Goal: Task Accomplishment & Management: Manage account settings

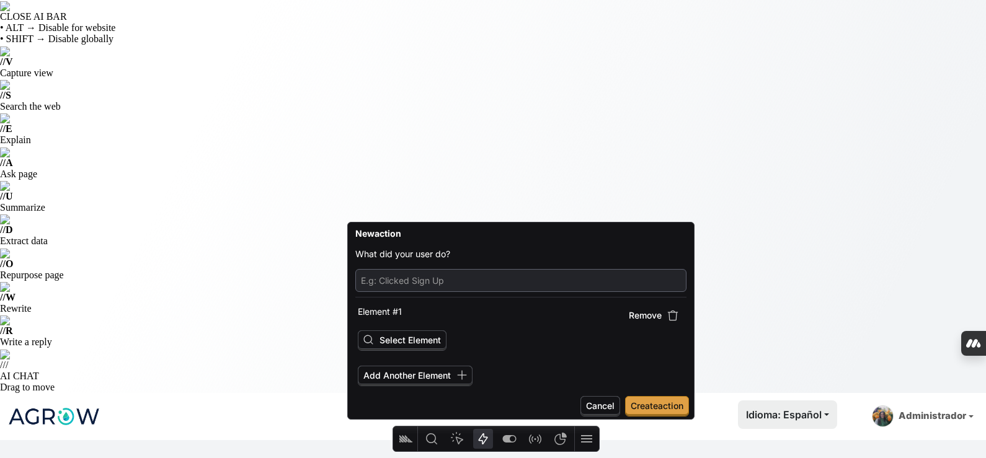
click at [413, 280] on input "text" at bounding box center [521, 280] width 320 height 17
type input "Clicked Añadir Usuario"
click at [664, 404] on span "Create action" at bounding box center [657, 405] width 53 height 11
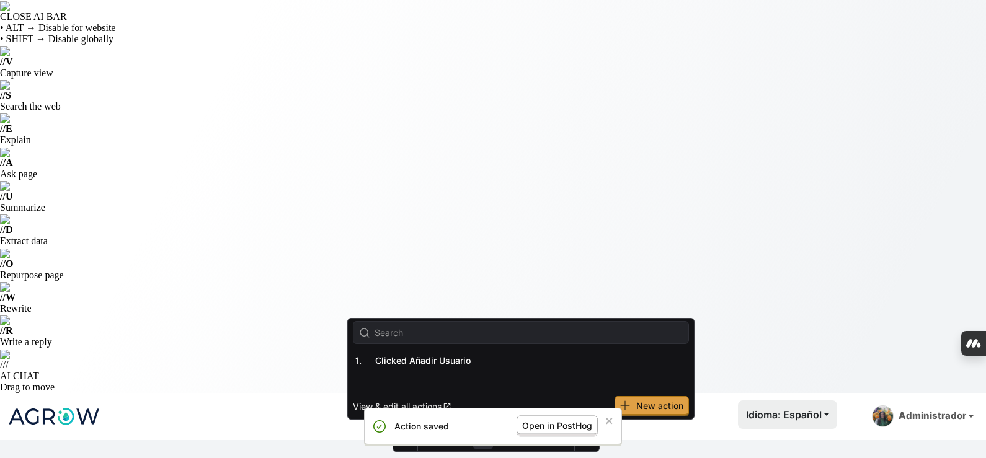
click at [563, 429] on span "Open in PostHog" at bounding box center [557, 425] width 70 height 11
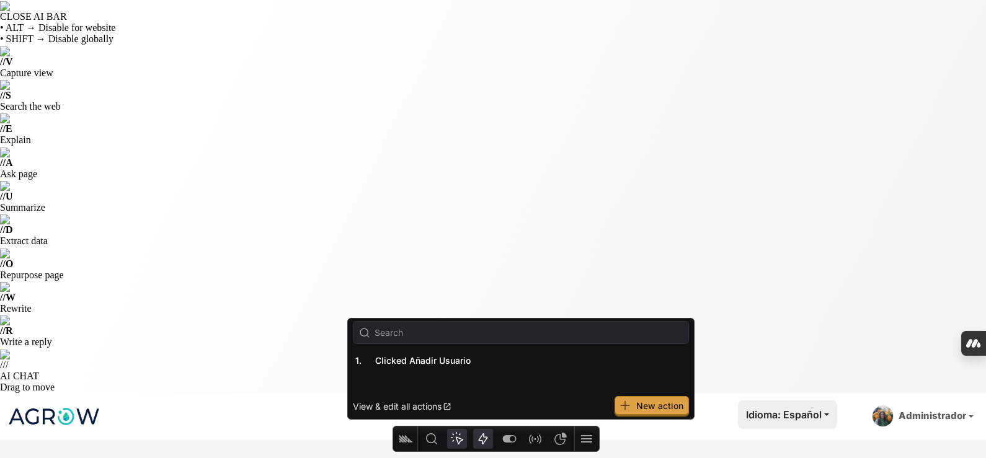
click at [455, 439] on icon "Heatmap" at bounding box center [457, 439] width 15 height 15
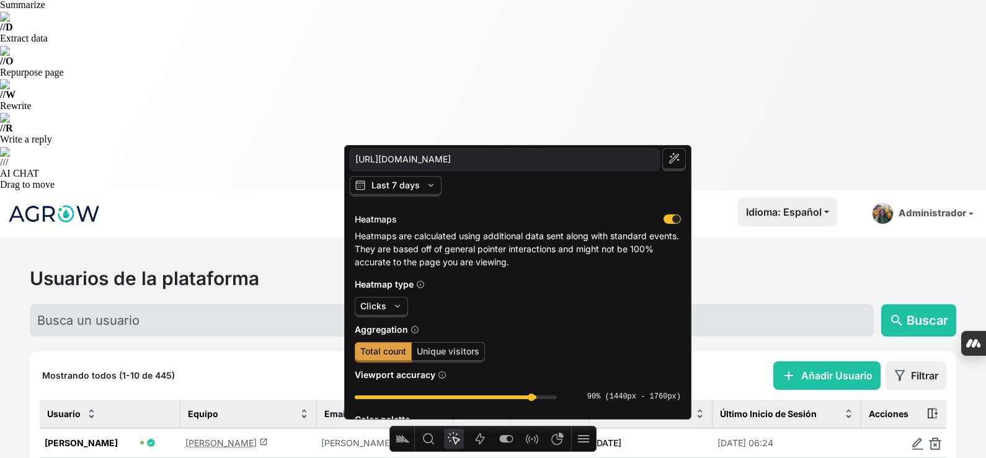
scroll to position [212, 0]
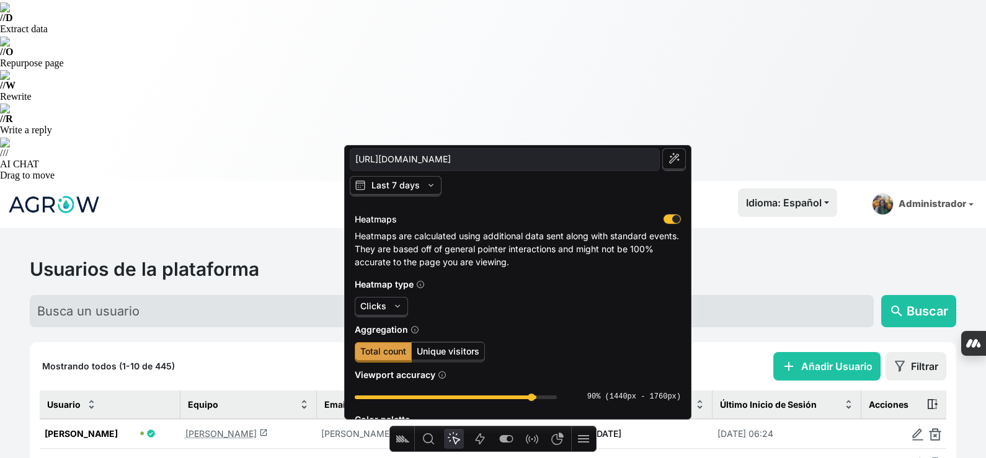
click at [432, 355] on span "Unique visitors" at bounding box center [448, 351] width 63 height 11
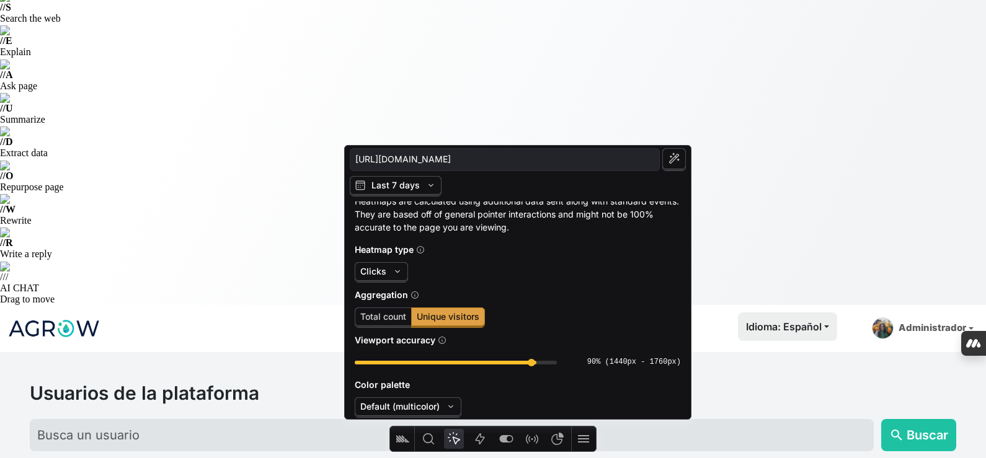
scroll to position [62, 0]
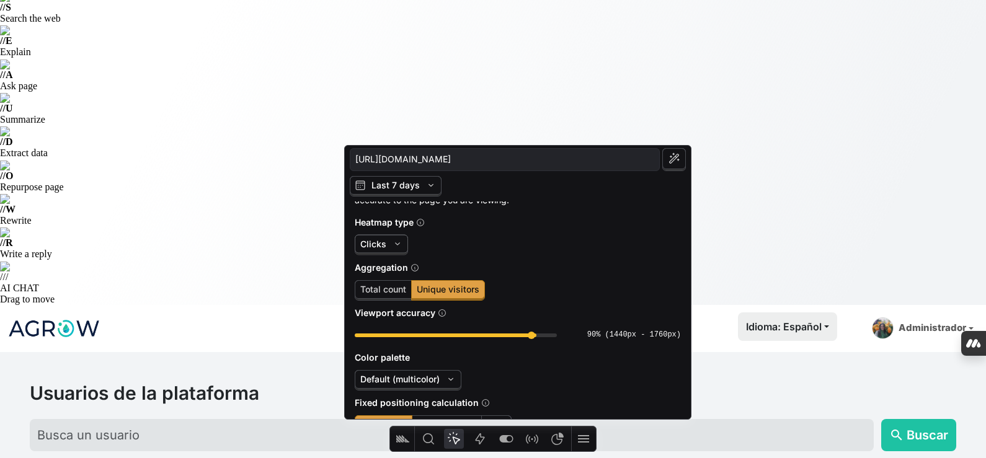
click at [391, 241] on icon "button" at bounding box center [397, 244] width 12 height 12
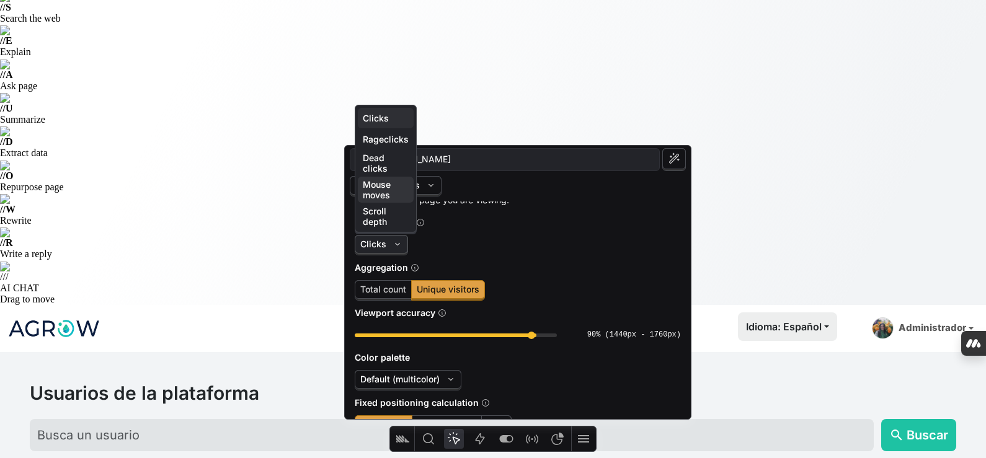
click at [387, 194] on span "Mouse moves" at bounding box center [386, 189] width 46 height 21
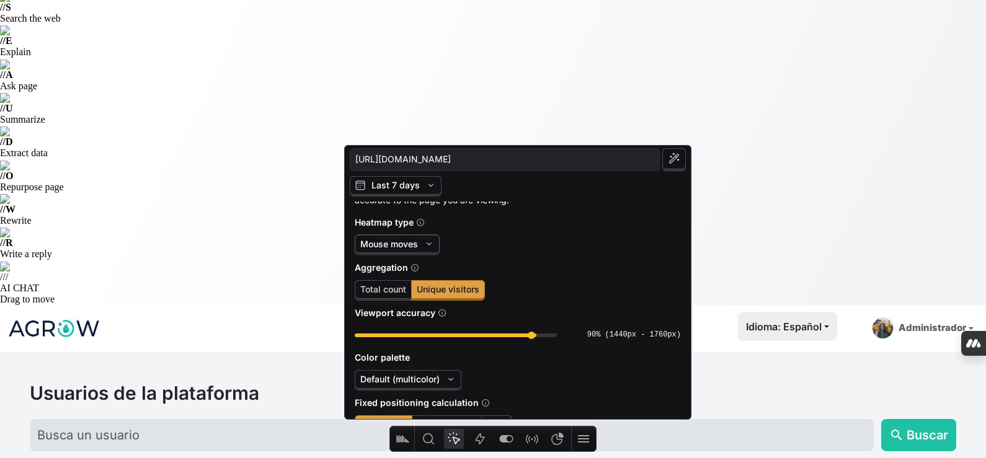
click at [402, 244] on span "Mouse moves" at bounding box center [389, 244] width 58 height 11
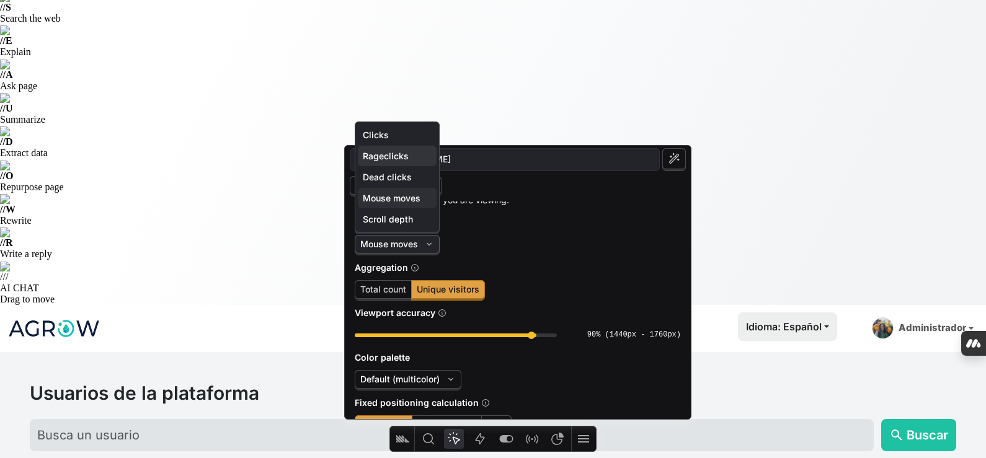
click at [413, 165] on span "Rageclicks" at bounding box center [397, 156] width 79 height 20
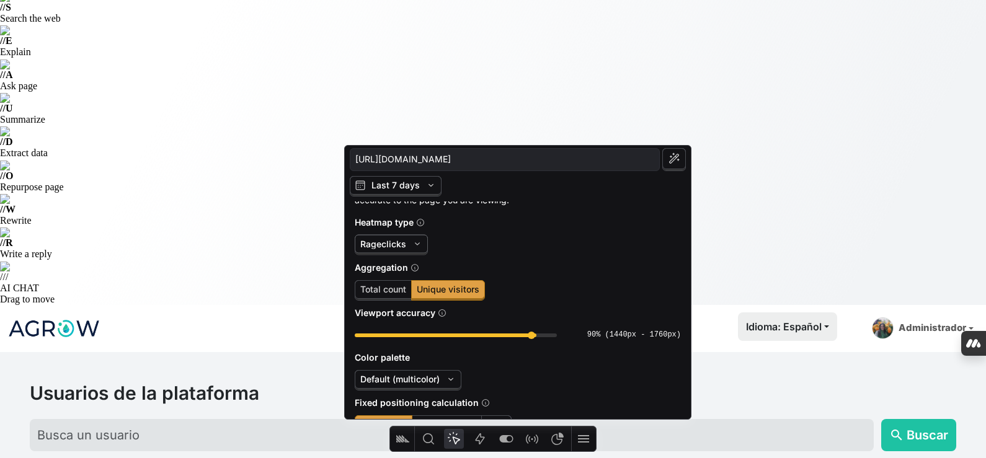
click at [399, 240] on span "Rageclicks" at bounding box center [383, 244] width 46 height 11
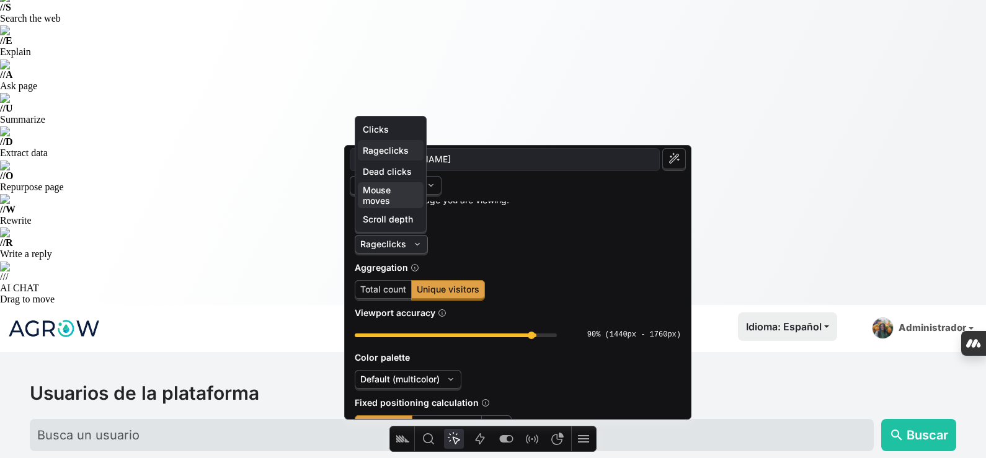
scroll to position [212, 0]
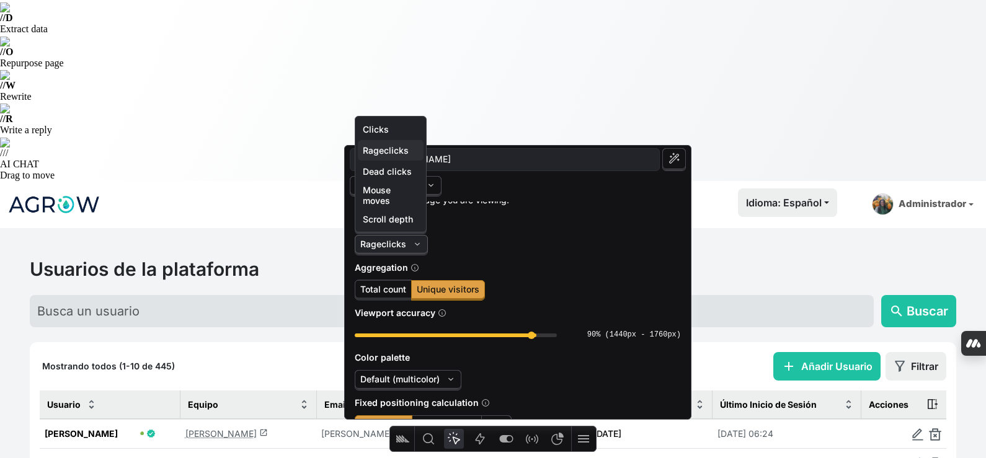
click at [397, 289] on span "Total count" at bounding box center [383, 289] width 46 height 11
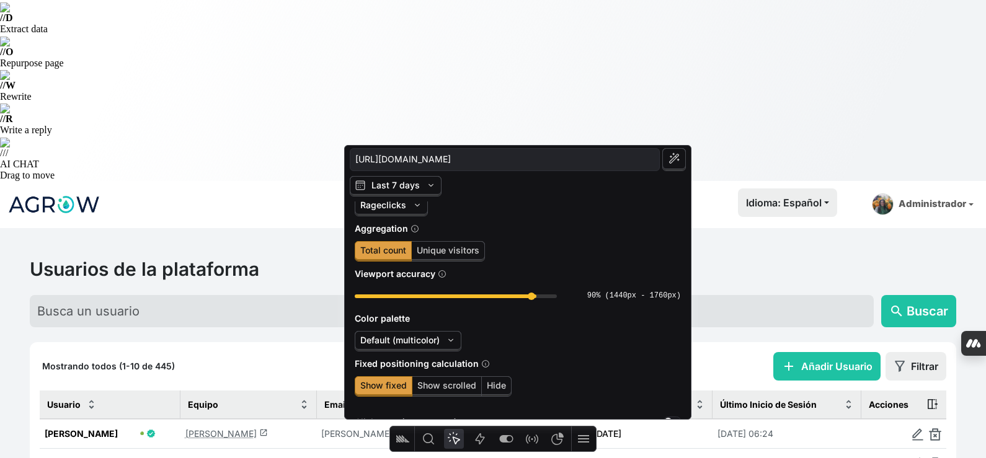
scroll to position [122, 0]
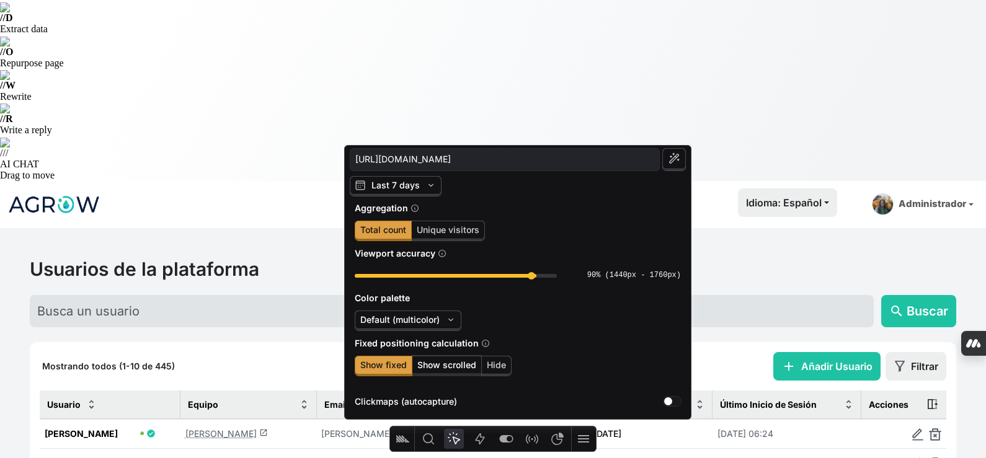
click at [460, 367] on span "Show scrolled" at bounding box center [447, 365] width 59 height 11
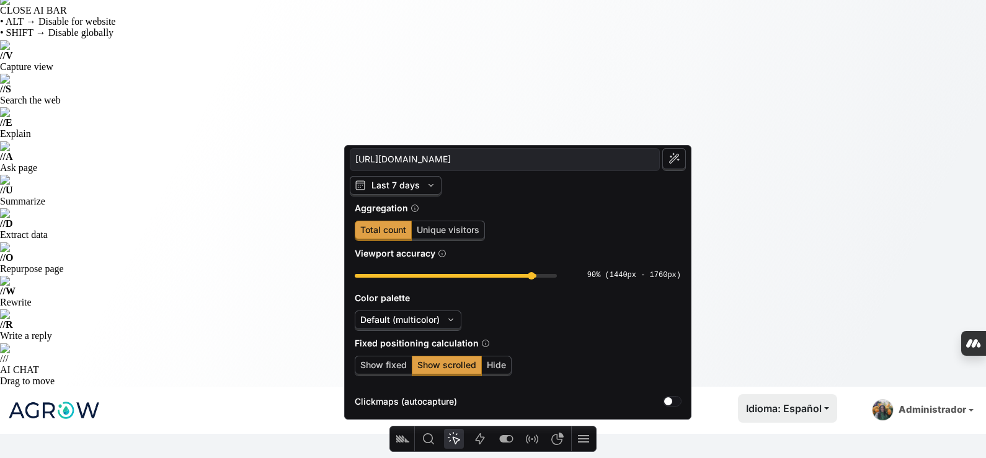
scroll to position [0, 0]
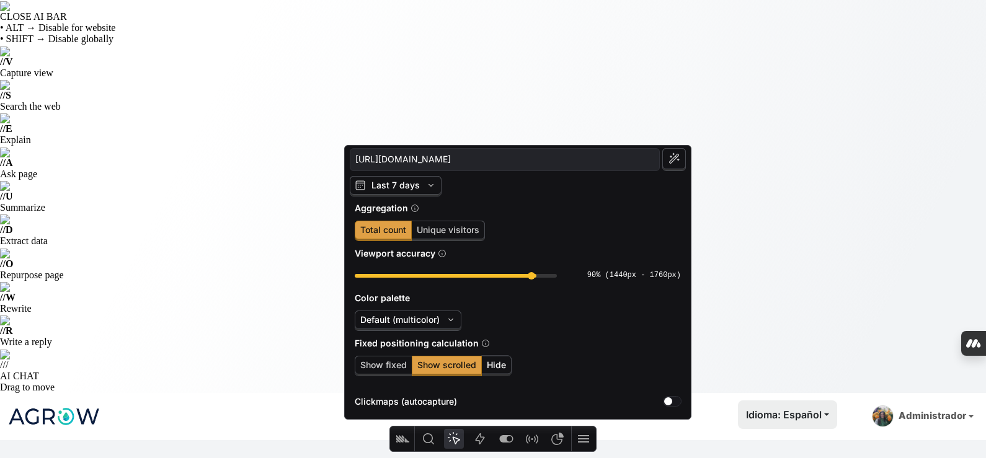
click at [488, 360] on span "Hide" at bounding box center [496, 365] width 19 height 11
click at [443, 364] on span "Show scrolled" at bounding box center [447, 365] width 59 height 11
click at [400, 370] on span "Show fixed" at bounding box center [384, 366] width 58 height 20
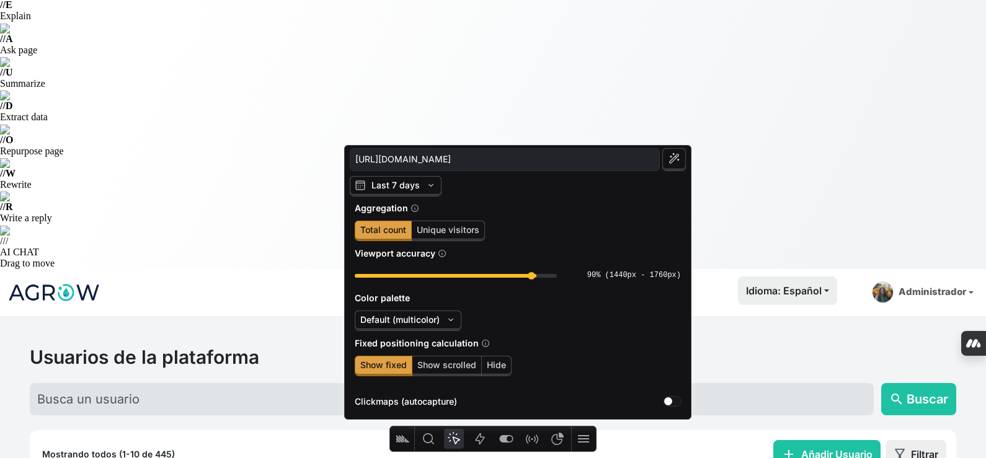
scroll to position [186, 0]
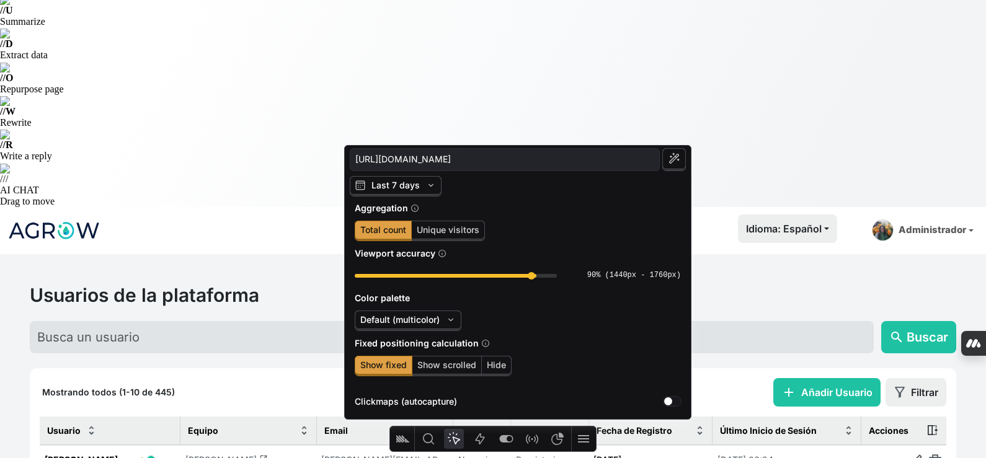
click at [417, 171] on div "Last 7 days" at bounding box center [518, 186] width 336 height 30
click at [419, 181] on span "Last 7 days" at bounding box center [396, 186] width 92 height 20
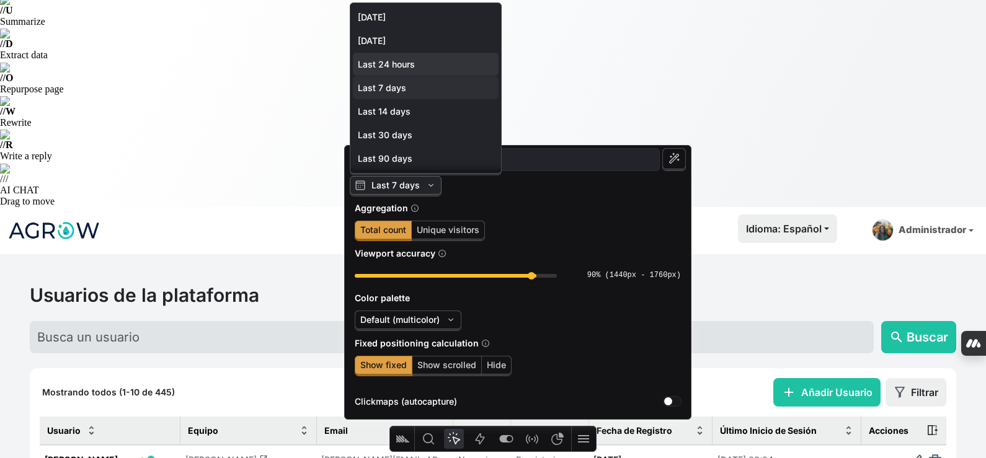
click at [415, 60] on span "Last 24 hours" at bounding box center [426, 64] width 136 height 11
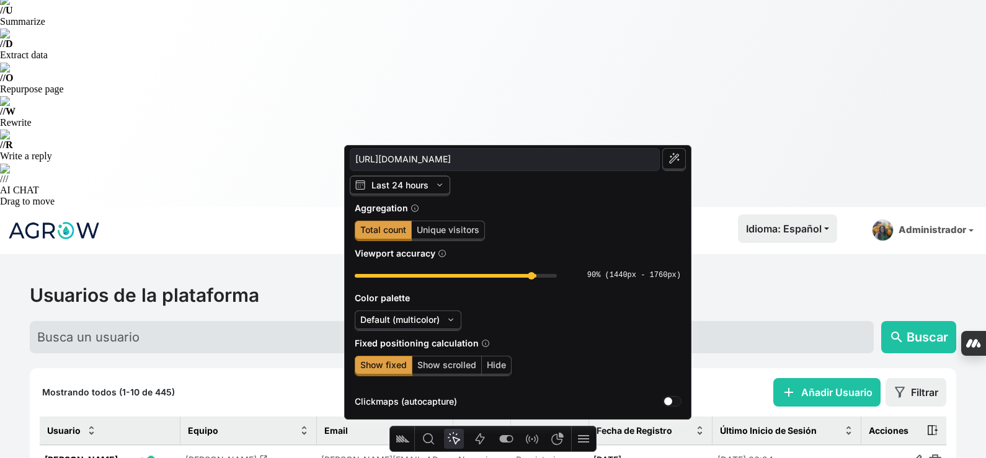
click at [421, 192] on span "Last 24 hours" at bounding box center [400, 186] width 101 height 20
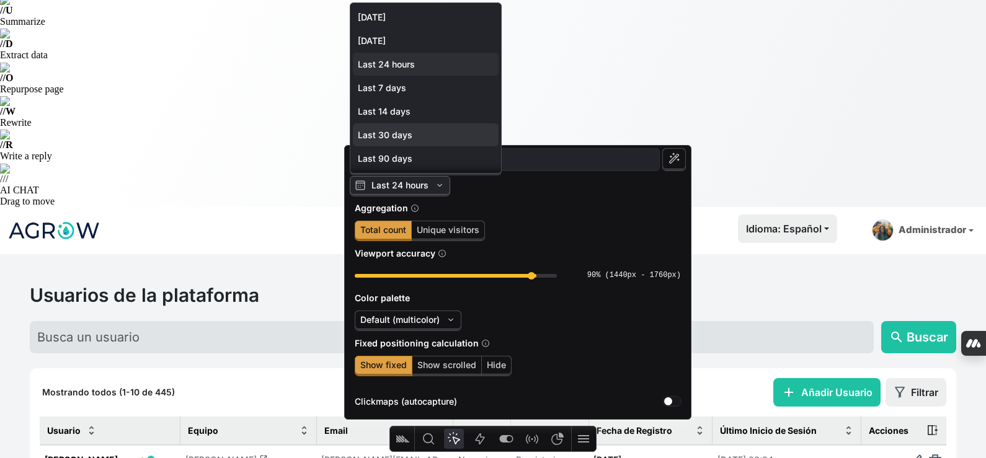
click at [415, 139] on span "Last 30 days" at bounding box center [426, 135] width 136 height 11
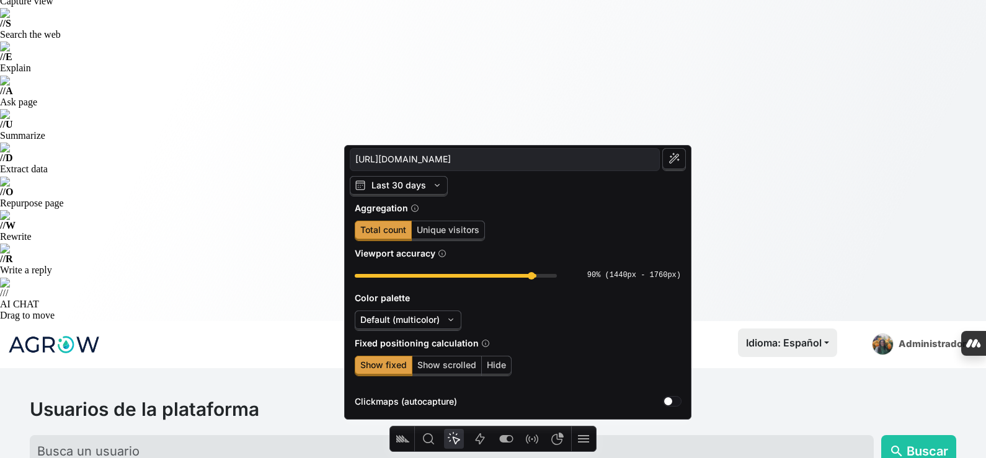
scroll to position [62, 0]
